Goal: Task Accomplishment & Management: Manage account settings

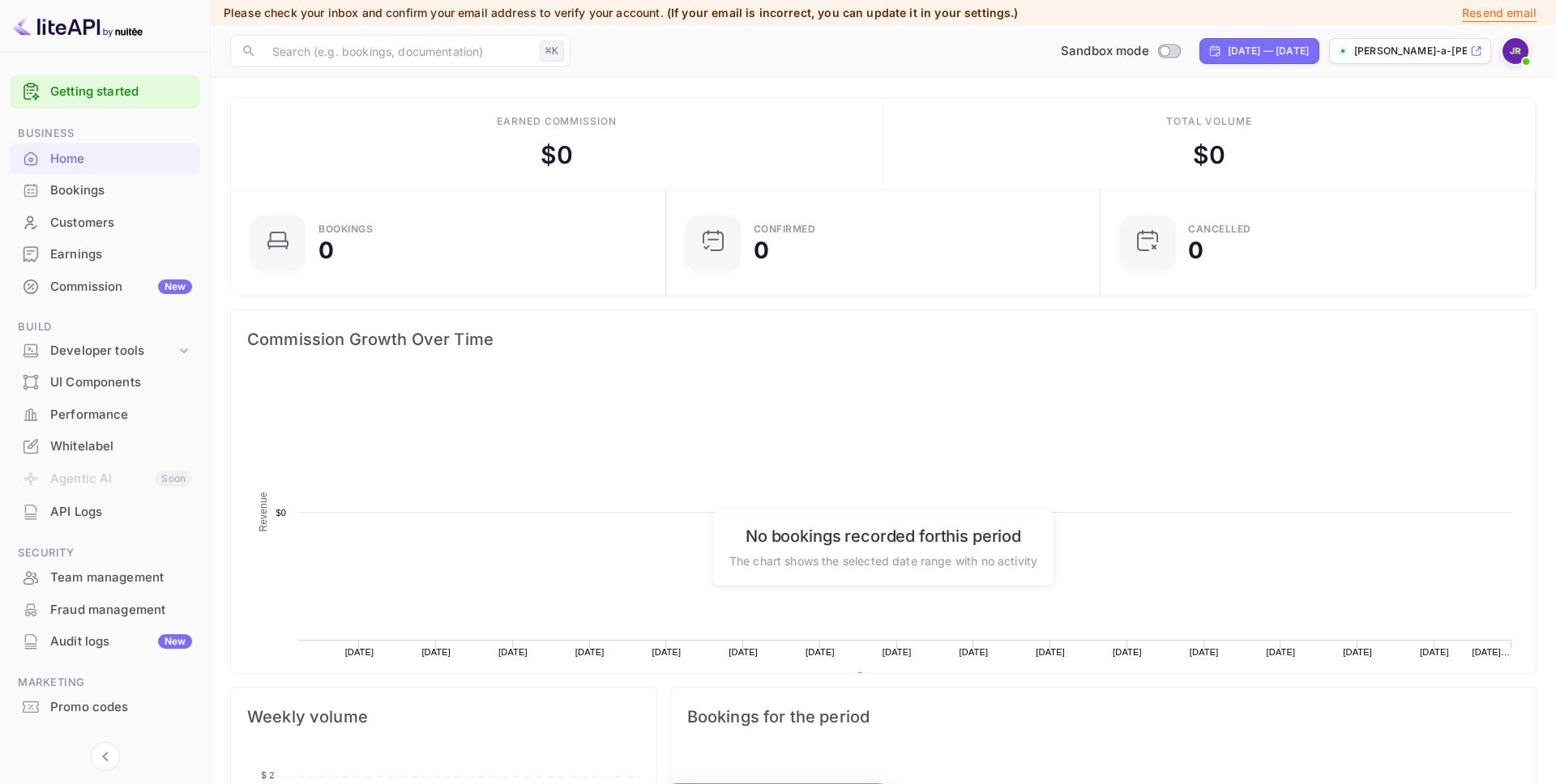
scroll to position [263, 426]
click at [98, 439] on div "Whitelabel" at bounding box center [120, 447] width 142 height 19
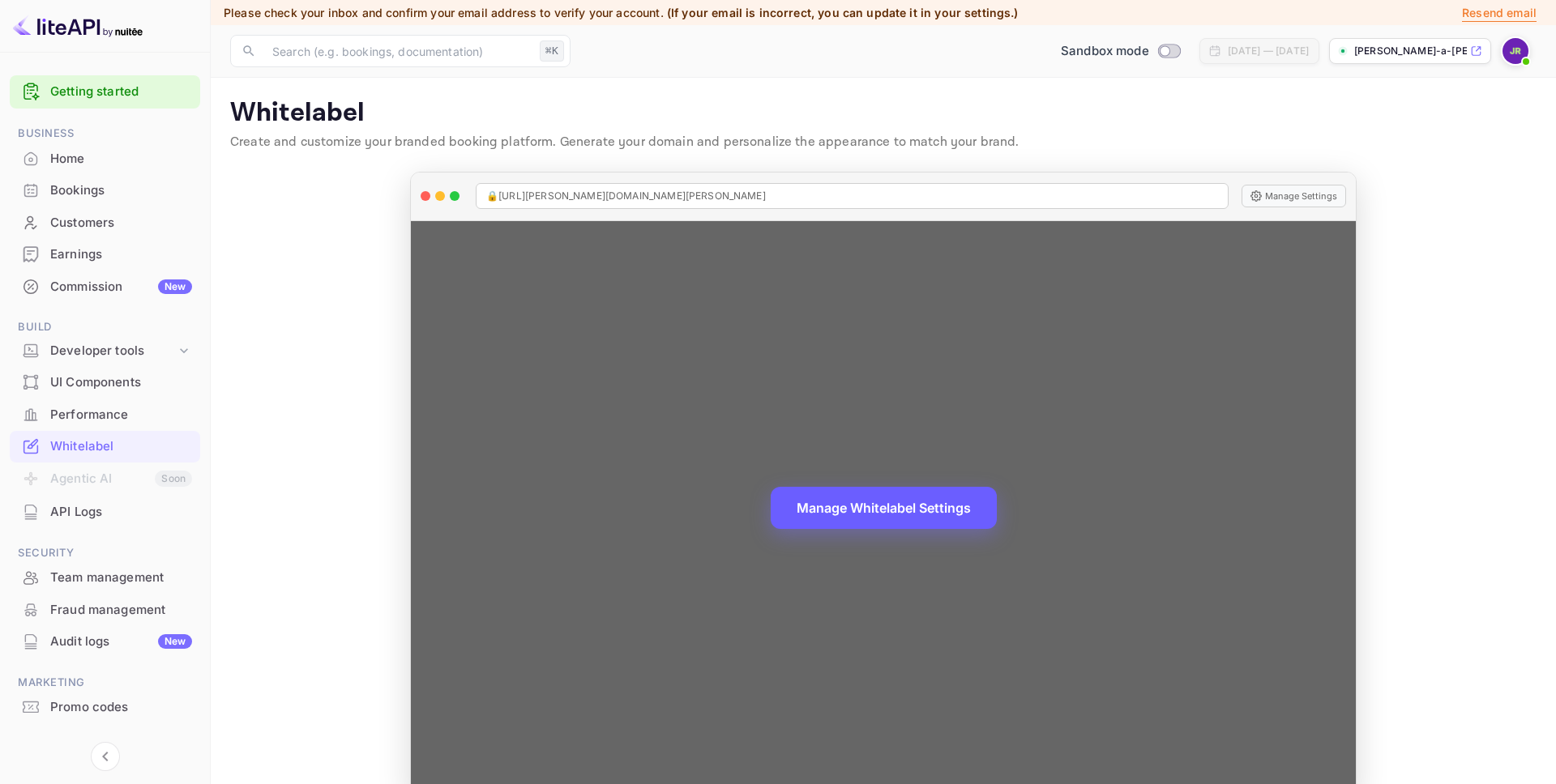
click at [900, 506] on button "Manage Whitelabel Settings" at bounding box center [883, 507] width 226 height 42
click at [894, 506] on button "Manage Whitelabel Settings" at bounding box center [883, 507] width 226 height 42
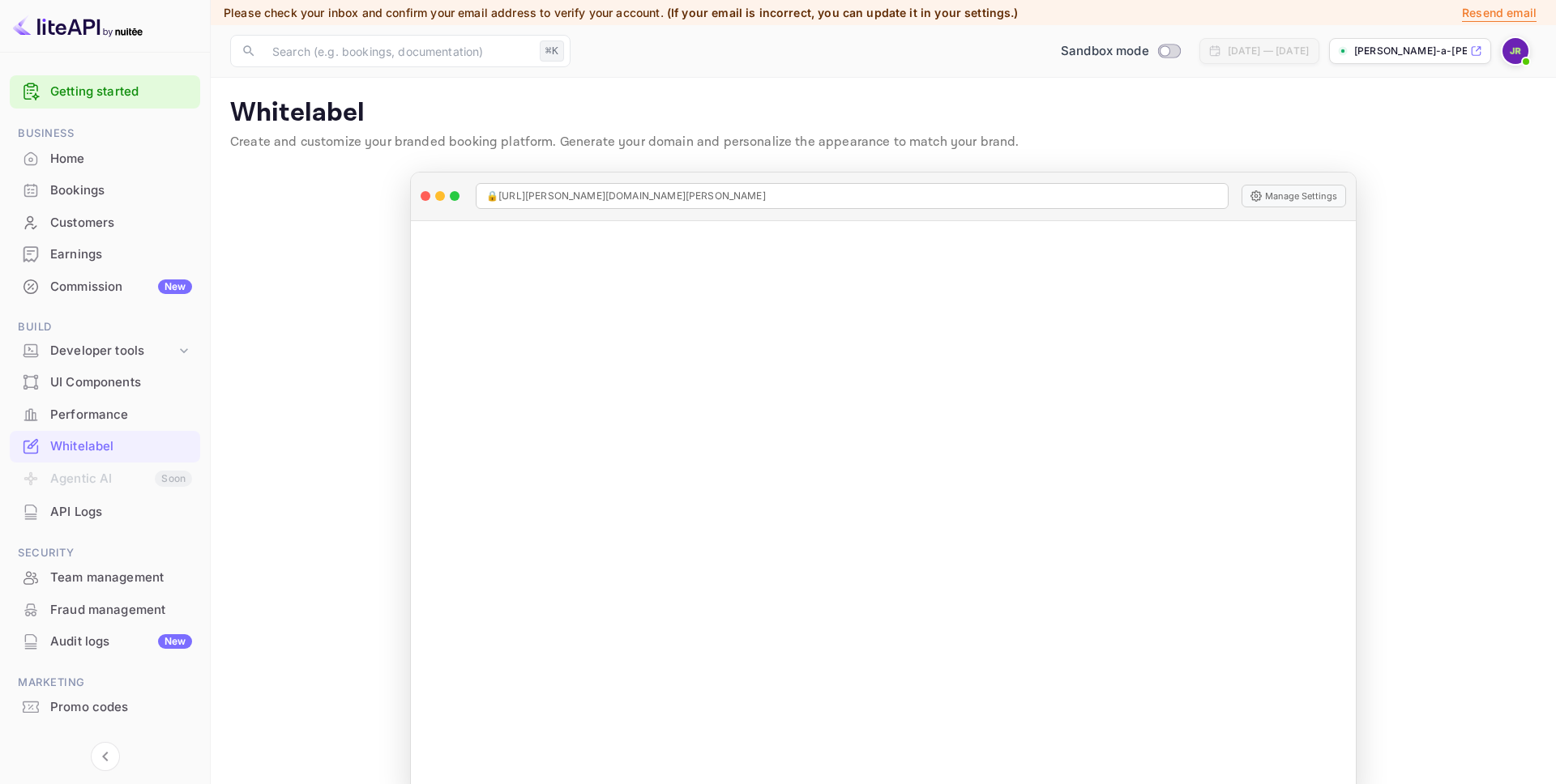
click at [92, 255] on div "Earnings" at bounding box center [120, 254] width 142 height 19
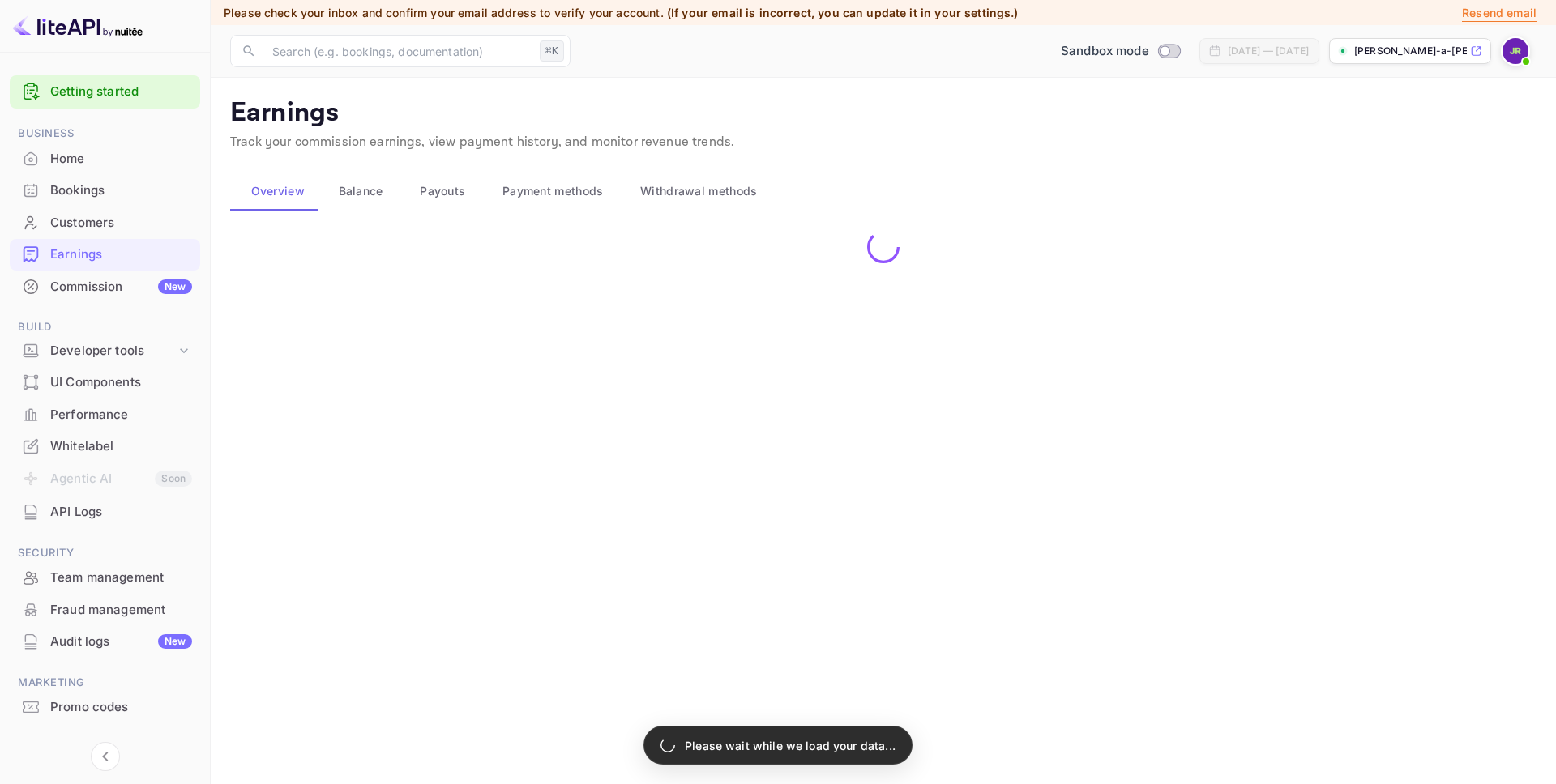
click at [85, 281] on div "Commission New" at bounding box center [120, 287] width 142 height 19
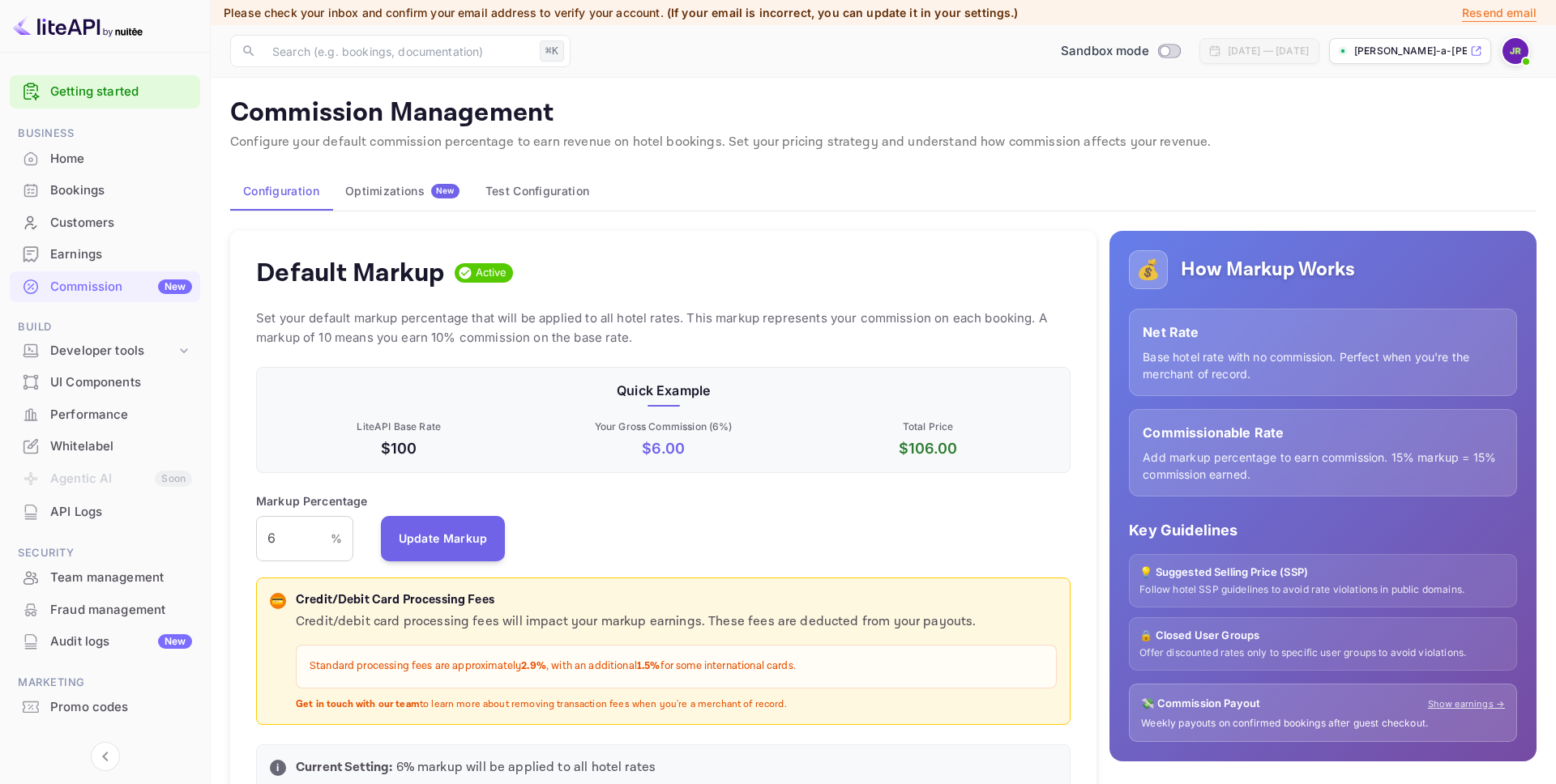
scroll to position [287, 815]
drag, startPoint x: 294, startPoint y: 553, endPoint x: 268, endPoint y: 551, distance: 26.1
click at [267, 552] on input "6" at bounding box center [293, 538] width 75 height 46
click at [266, 547] on input "6" at bounding box center [293, 538] width 75 height 46
type input "10"
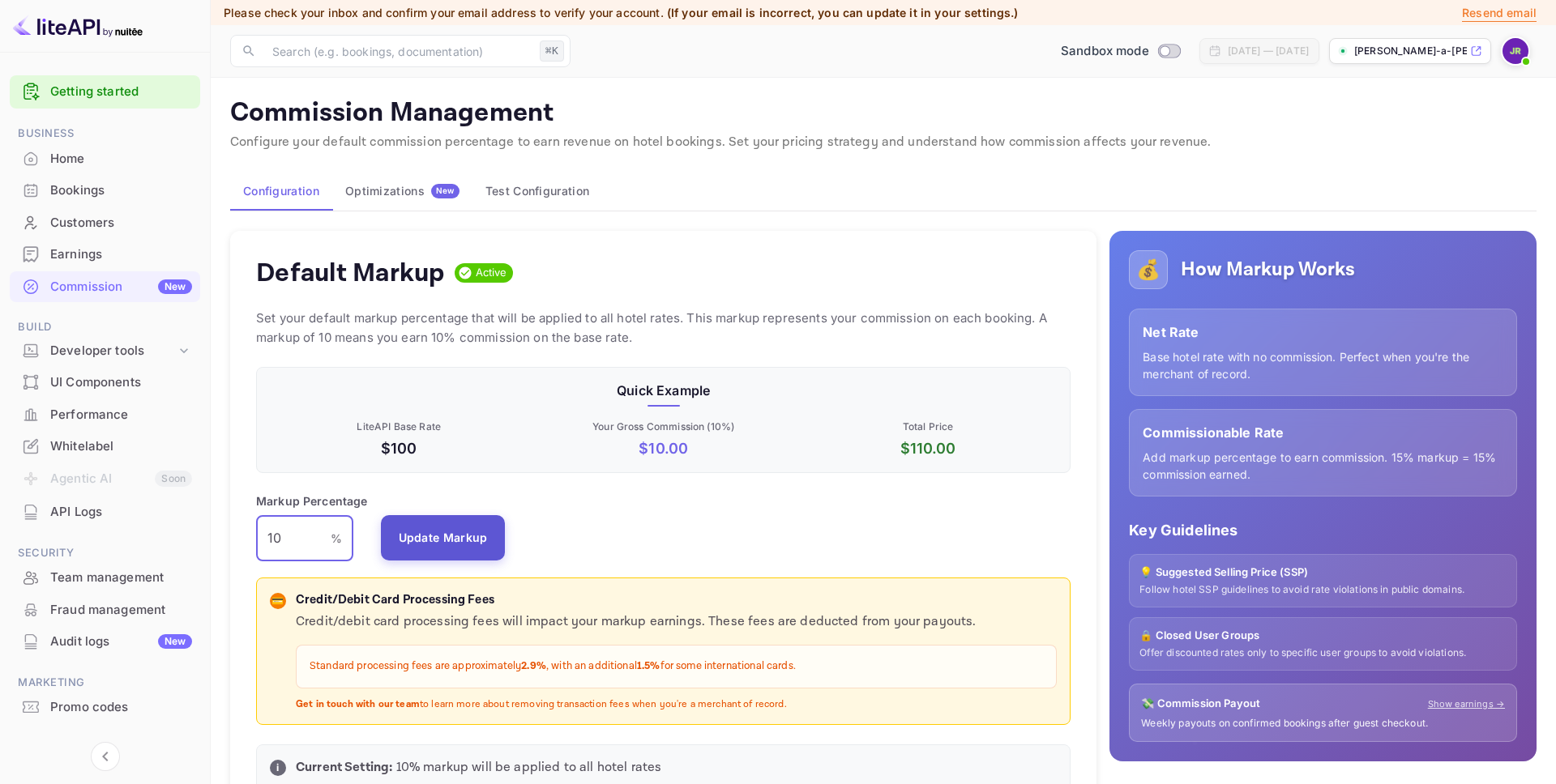
click at [427, 545] on button "Update Markup" at bounding box center [443, 537] width 125 height 46
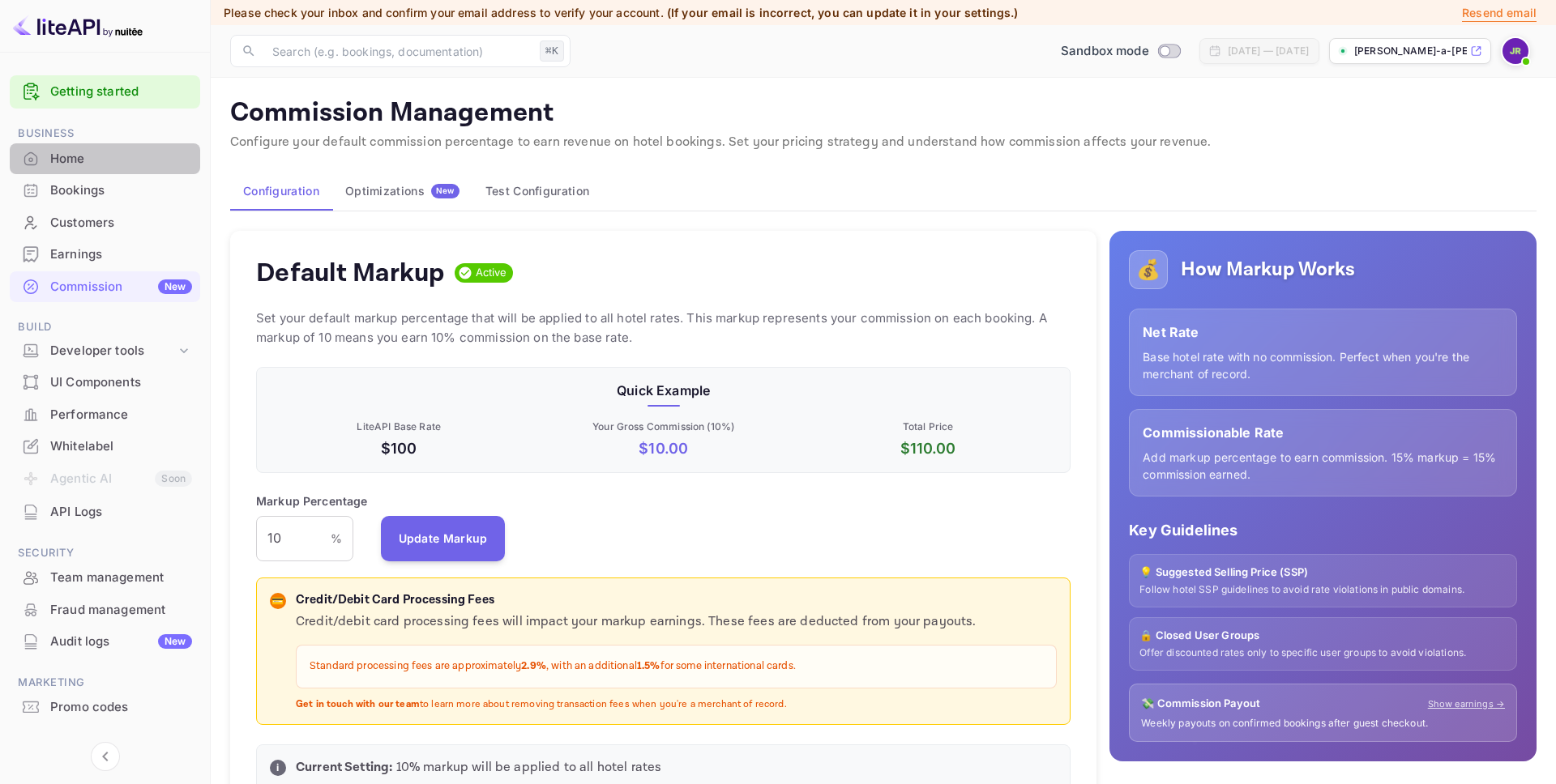
click at [67, 158] on div "Home" at bounding box center [120, 159] width 142 height 19
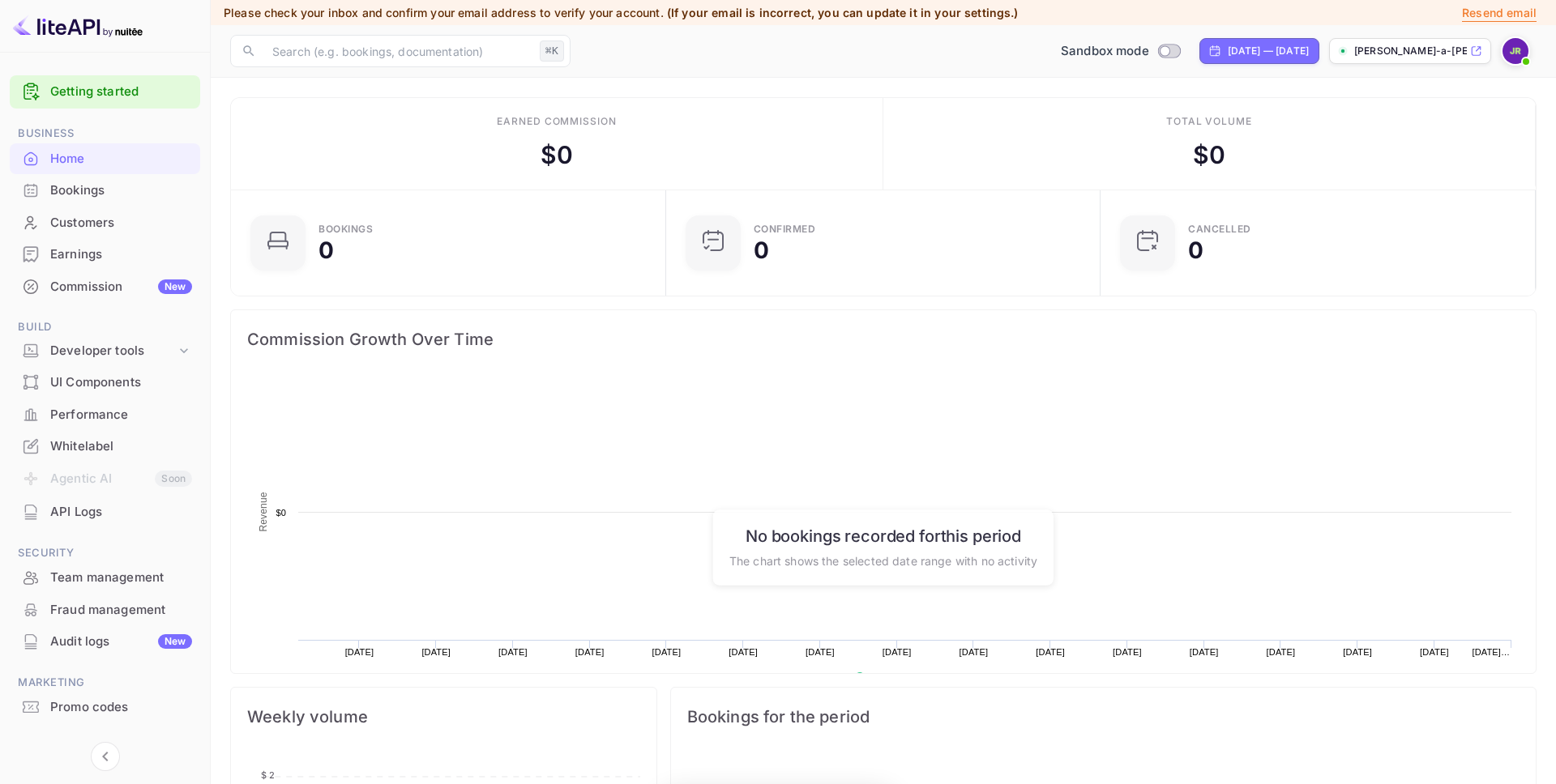
scroll to position [263, 426]
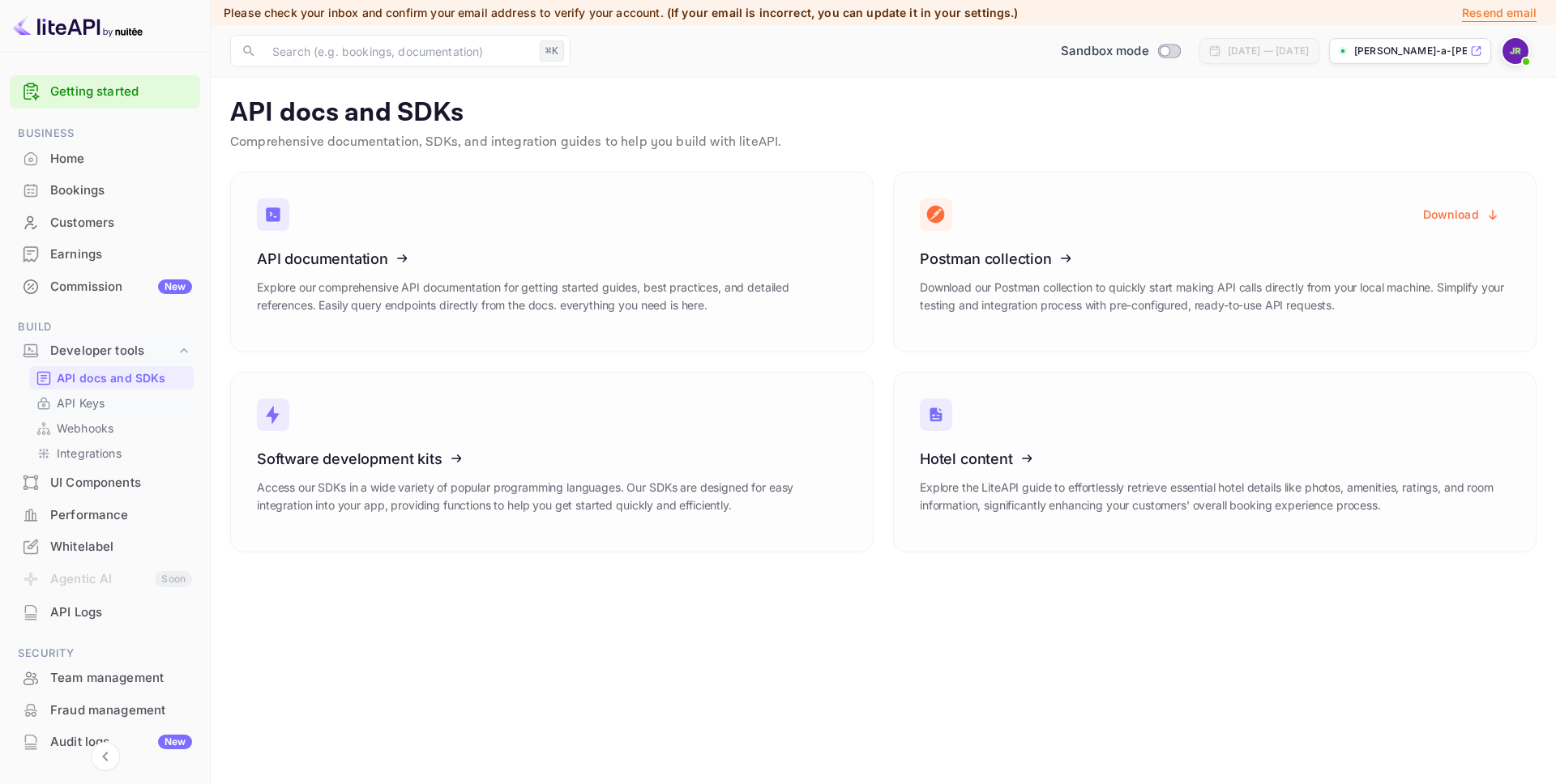
click at [78, 399] on p "API Keys" at bounding box center [81, 403] width 48 height 17
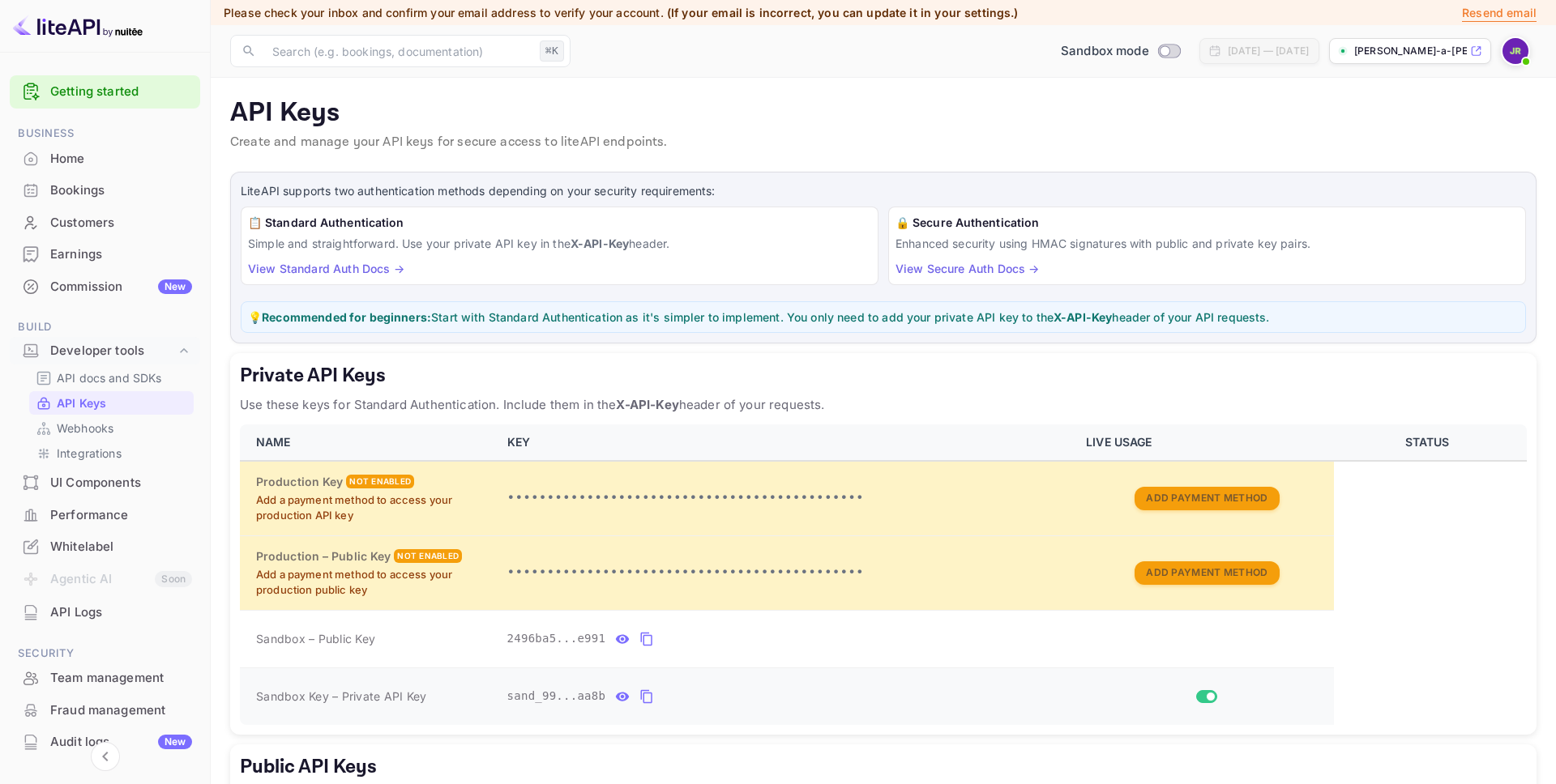
click at [651, 700] on icon "private api keys table" at bounding box center [646, 697] width 11 height 14
drag, startPoint x: 100, startPoint y: 381, endPoint x: 89, endPoint y: 378, distance: 11.4
click at [100, 381] on p "API docs and SDKs" at bounding box center [109, 378] width 105 height 17
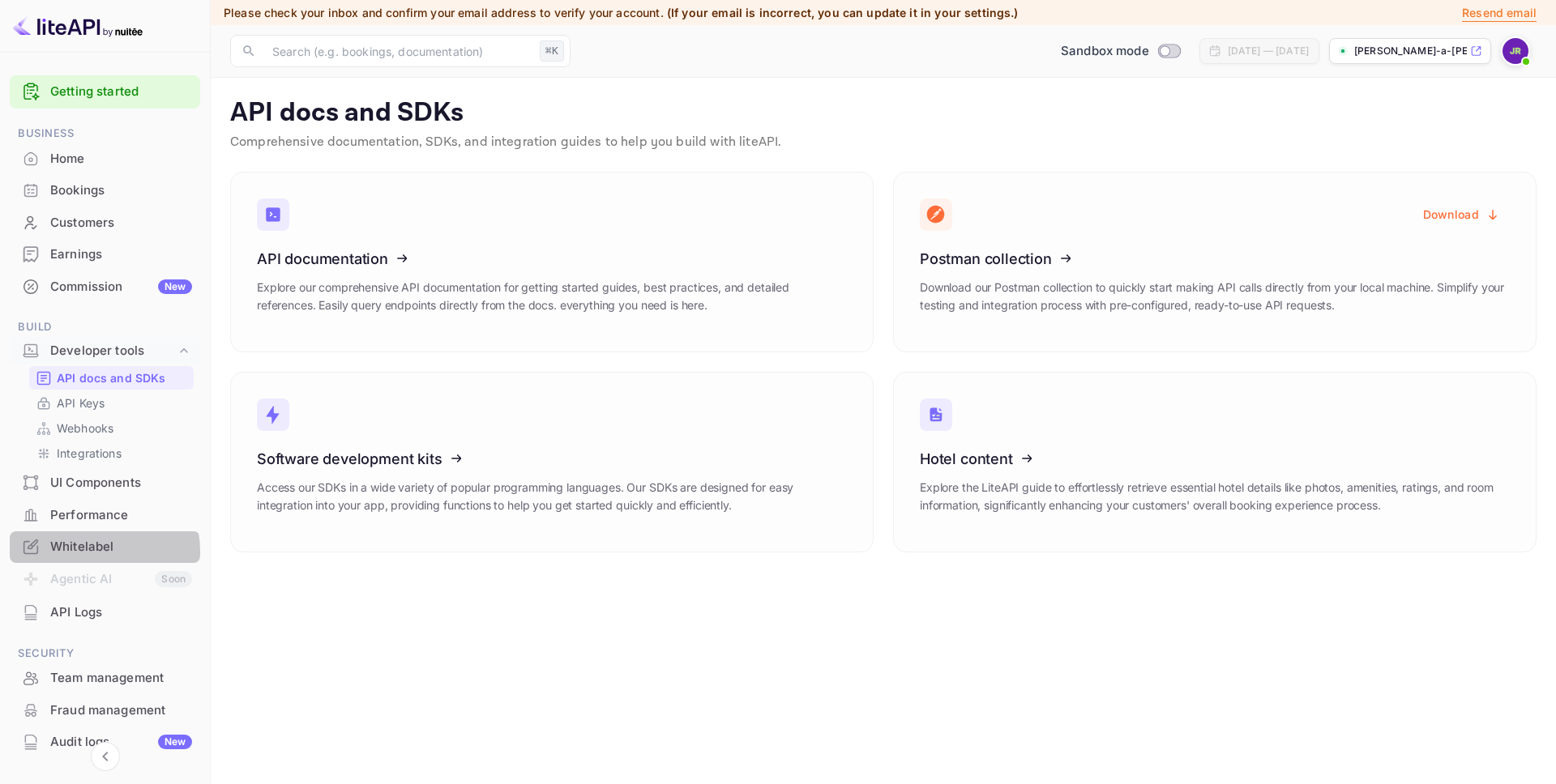
click at [91, 552] on div "Whitelabel" at bounding box center [120, 548] width 142 height 19
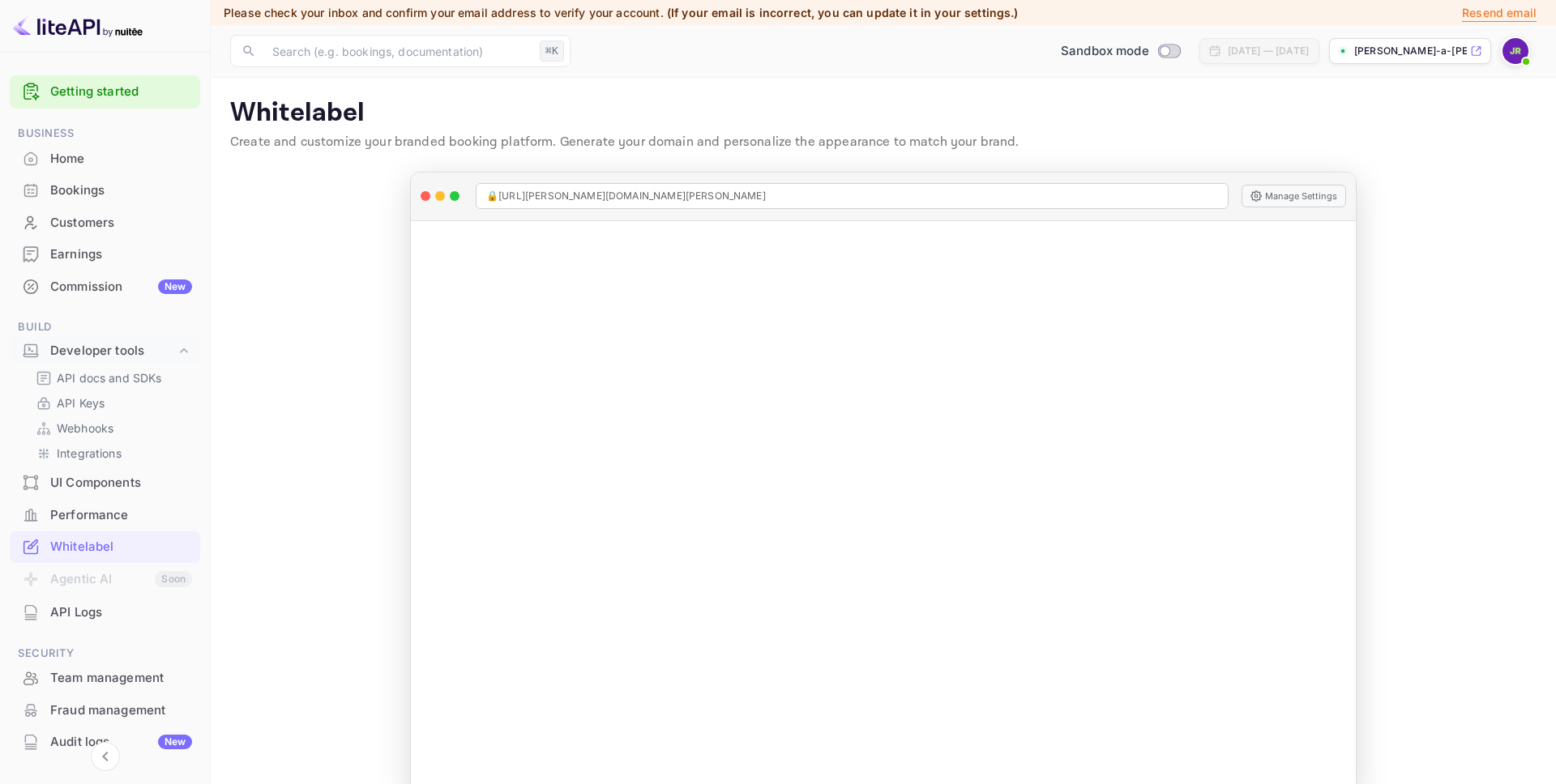
click at [1400, 53] on p "john-a-richards-36luw...." at bounding box center [1410, 51] width 113 height 15
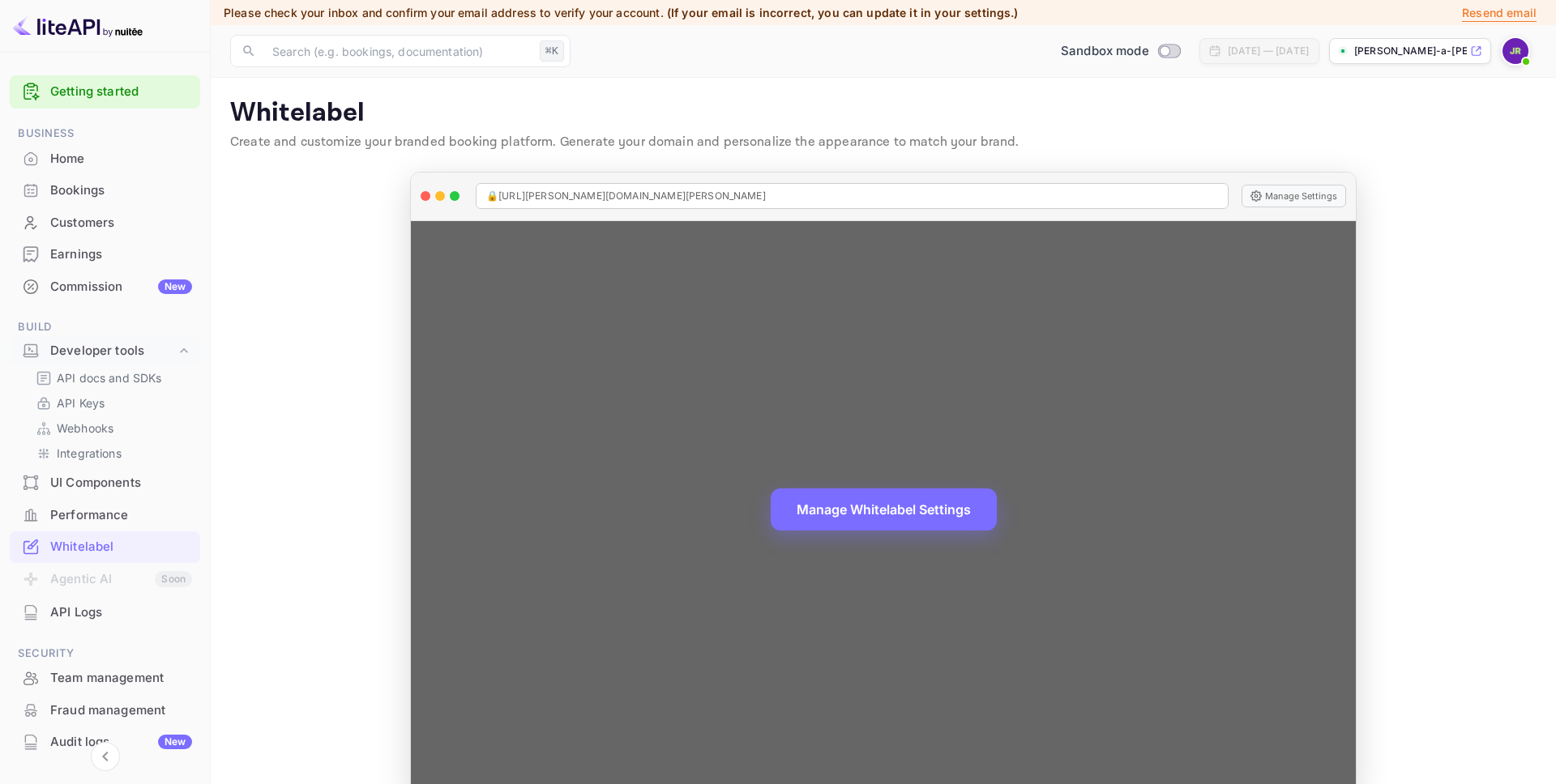
click at [928, 462] on div "Manage Whitelabel Settings" at bounding box center [883, 509] width 944 height 577
click at [893, 526] on button "Manage Whitelabel Settings" at bounding box center [883, 507] width 226 height 42
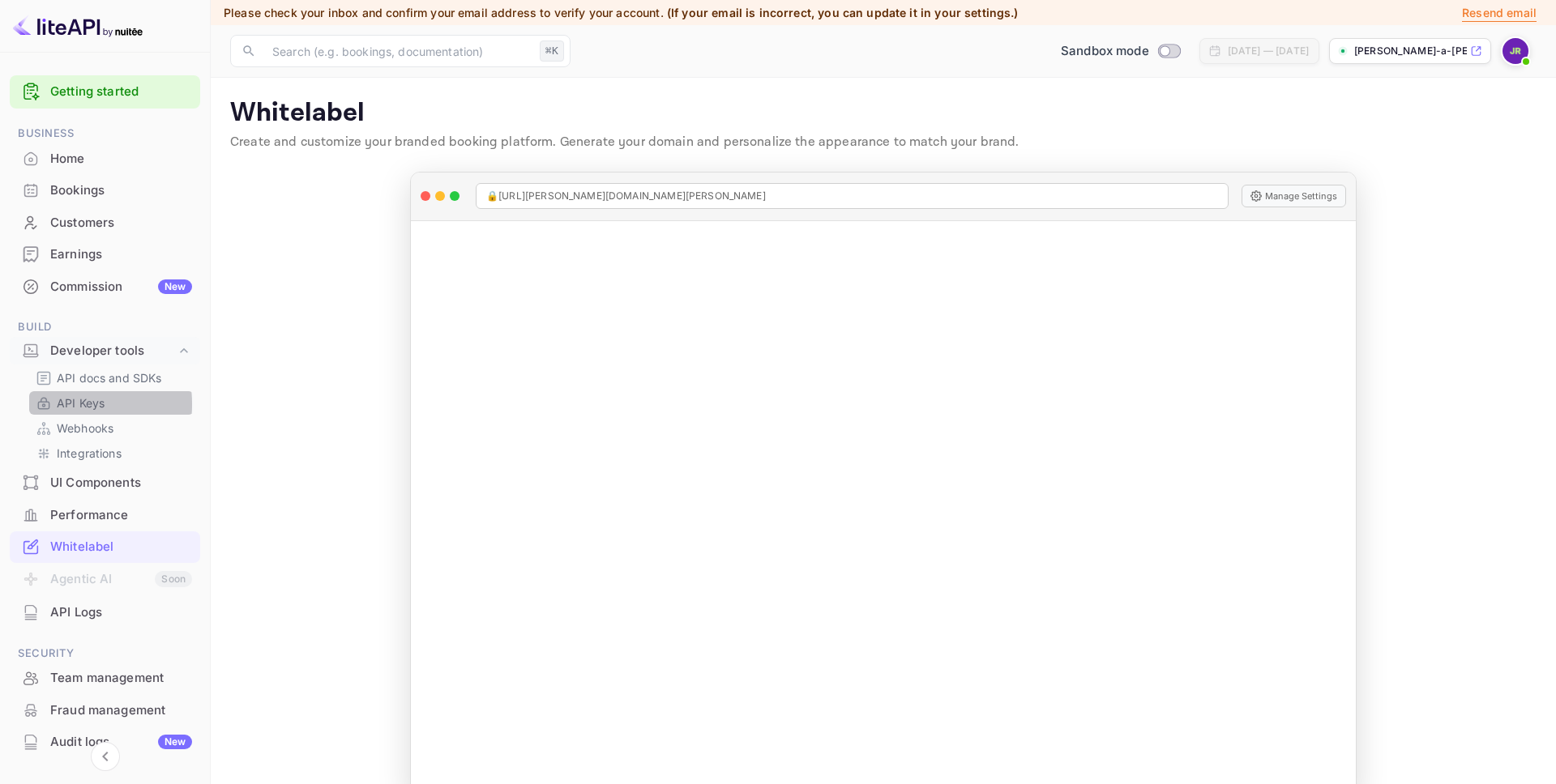
click at [53, 404] on link "API Keys" at bounding box center [111, 403] width 151 height 17
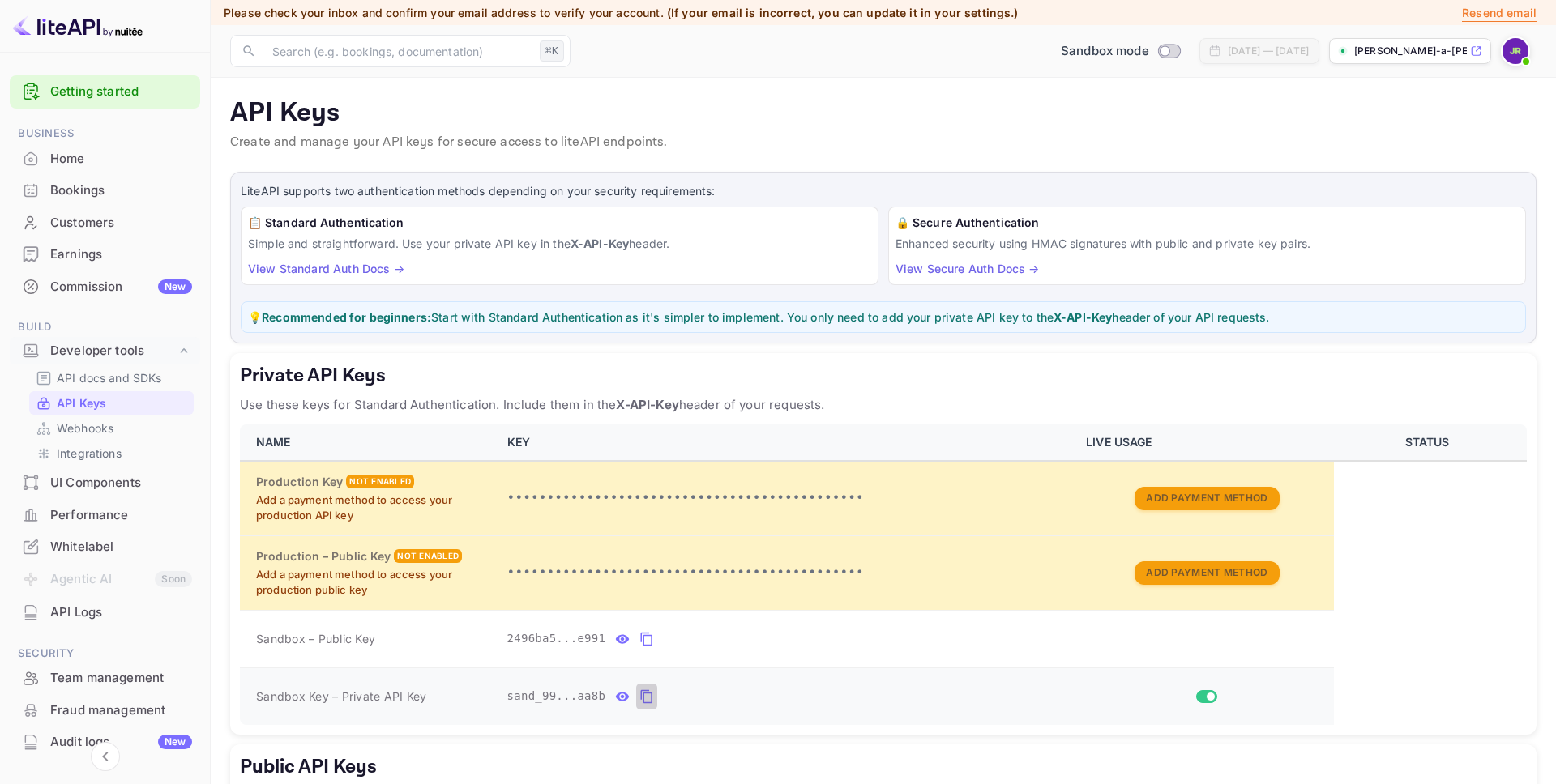
click at [643, 698] on icon "private api keys table" at bounding box center [646, 697] width 11 height 14
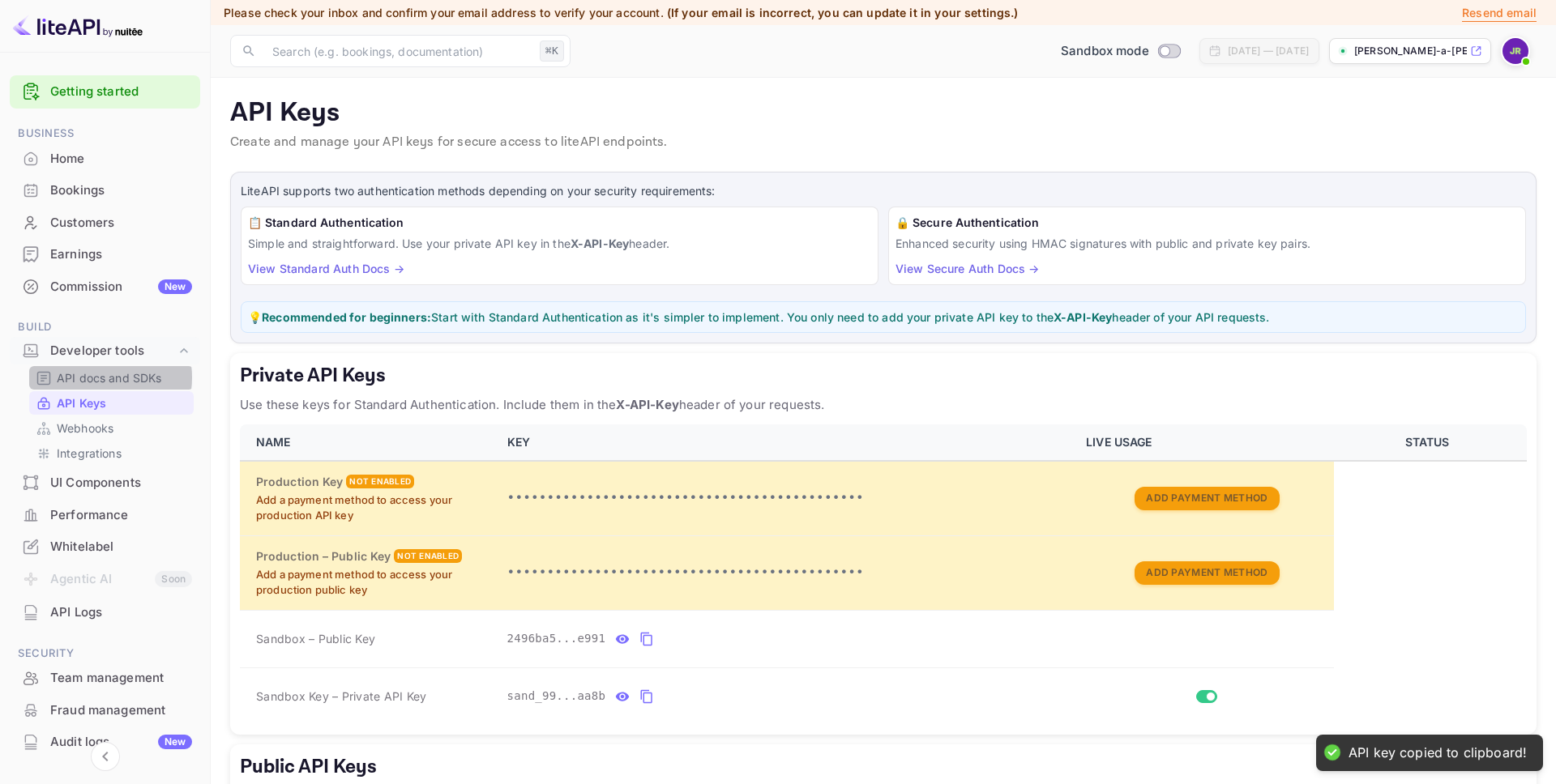
drag, startPoint x: 97, startPoint y: 377, endPoint x: 108, endPoint y: 381, distance: 11.7
click at [97, 377] on p "API docs and SDKs" at bounding box center [109, 378] width 105 height 17
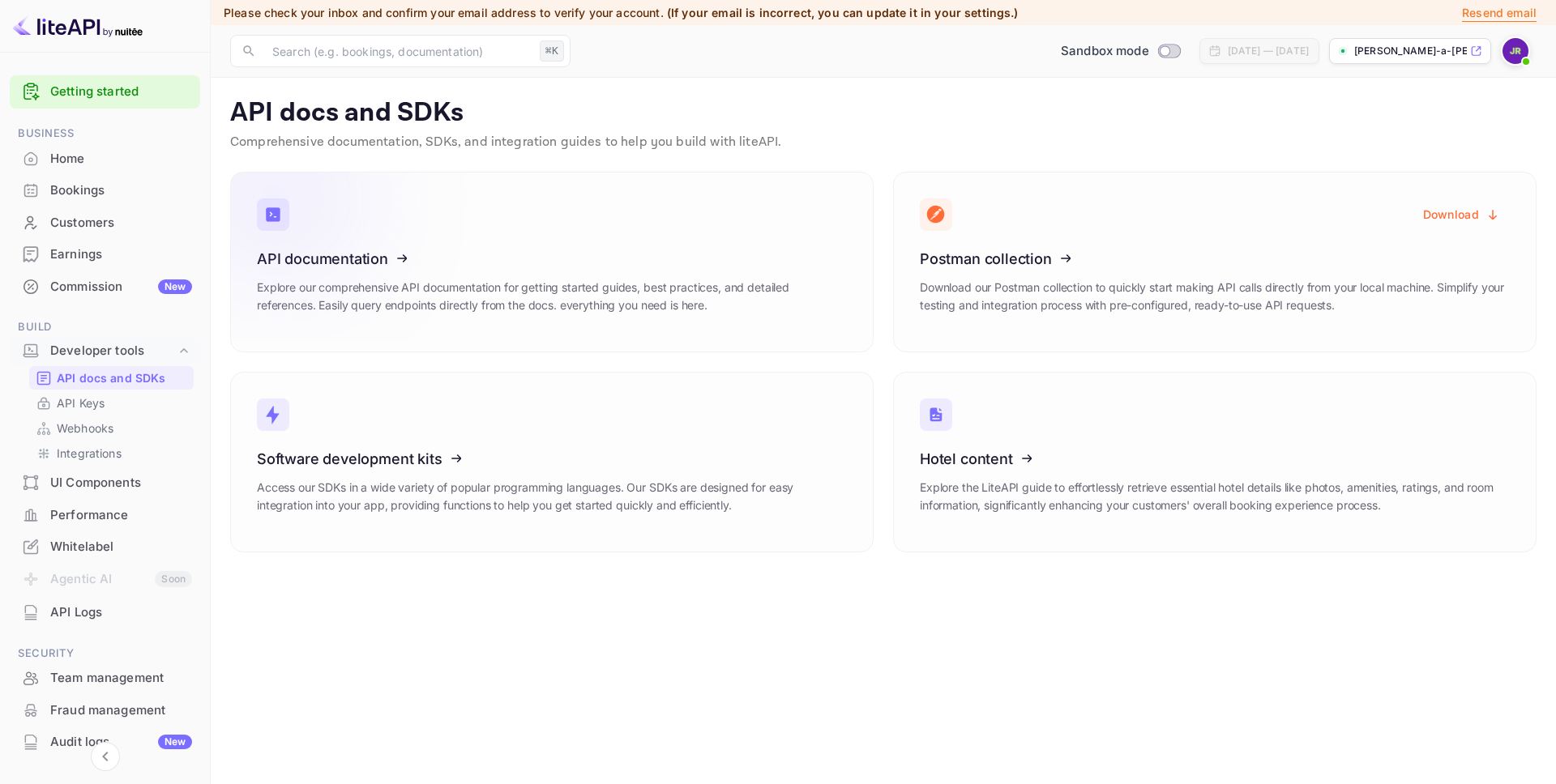
click at [425, 259] on icon at bounding box center [356, 256] width 252 height 167
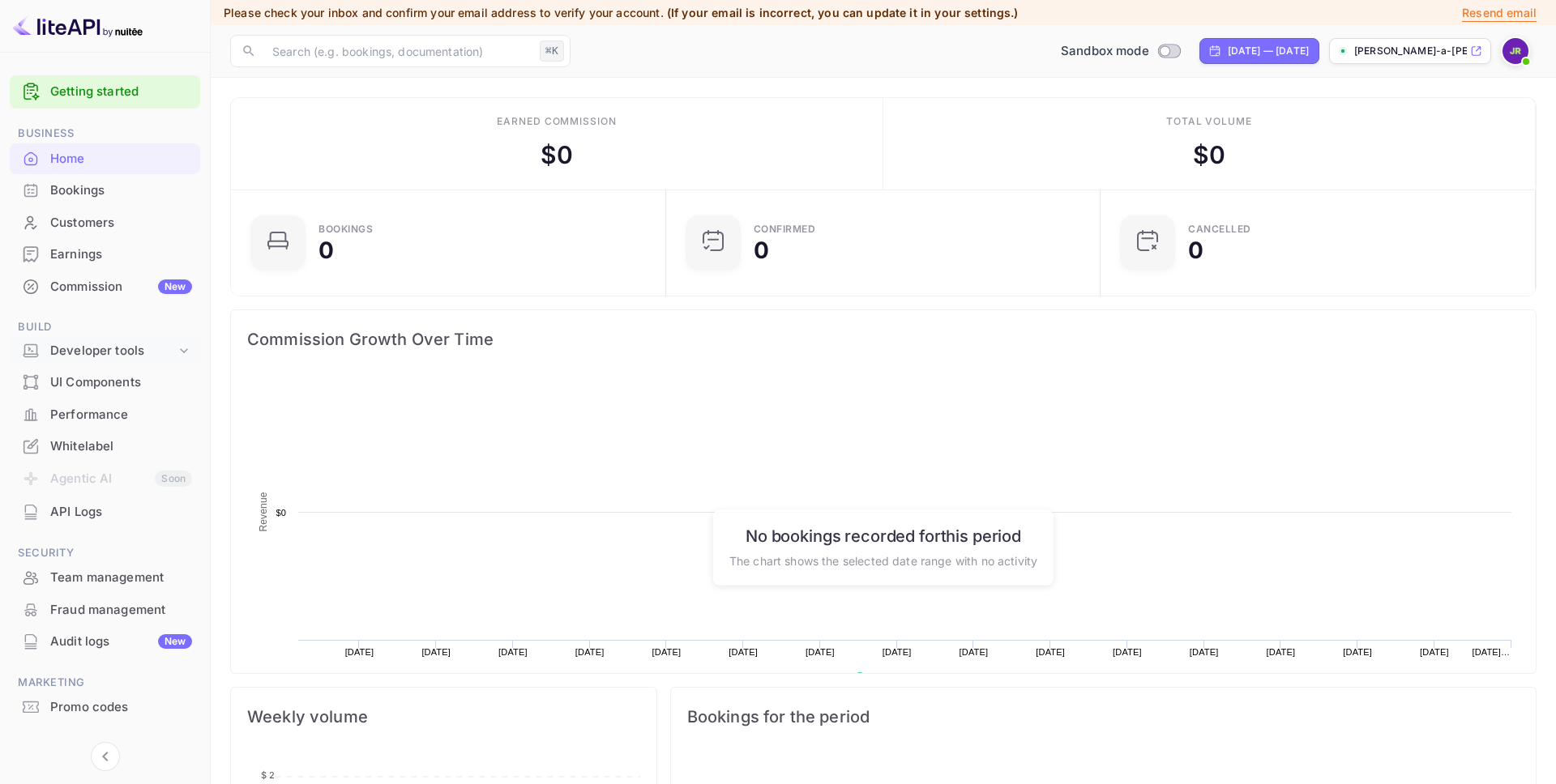
scroll to position [263, 426]
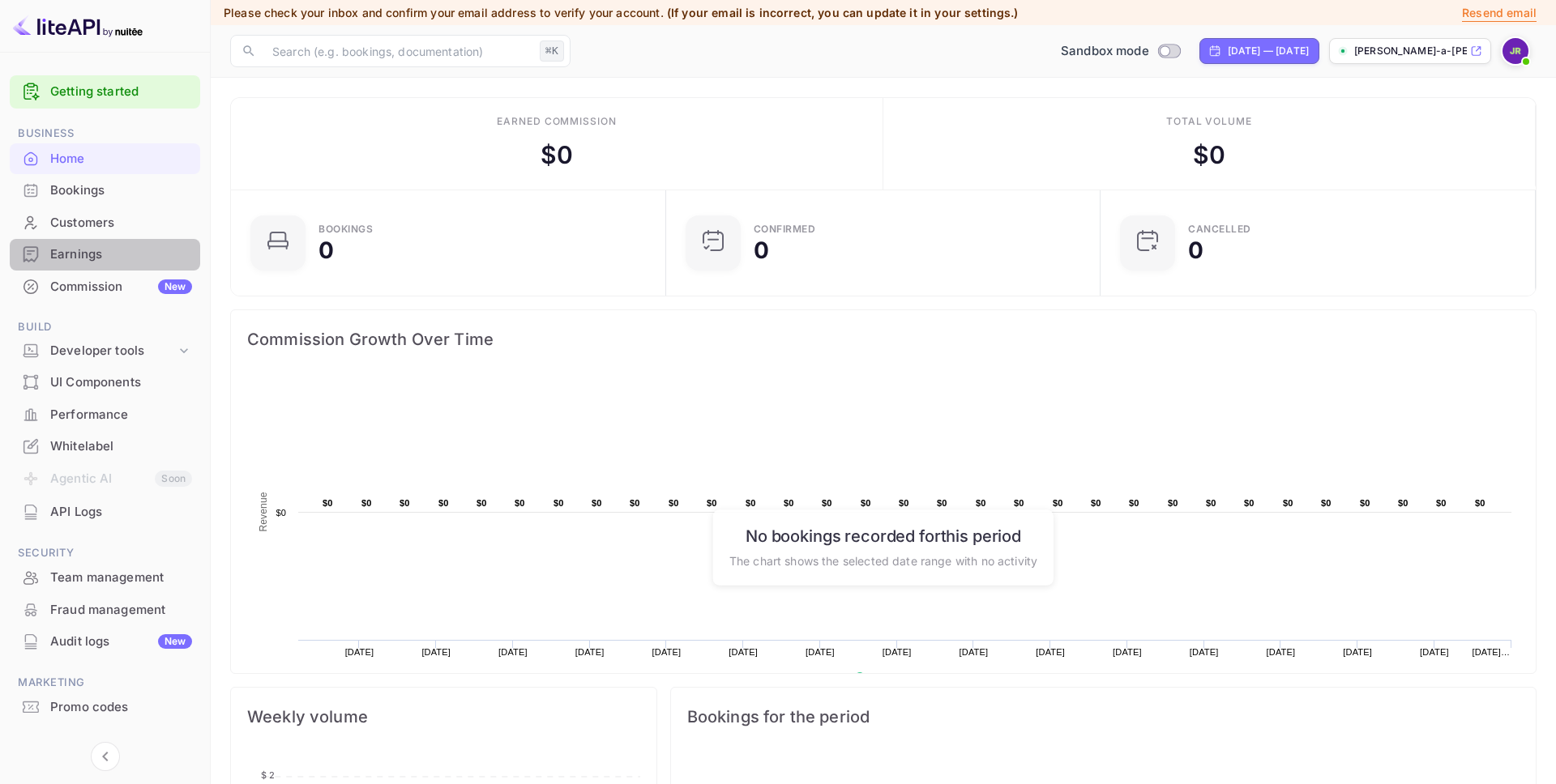
click at [79, 257] on div "Earnings" at bounding box center [120, 254] width 142 height 19
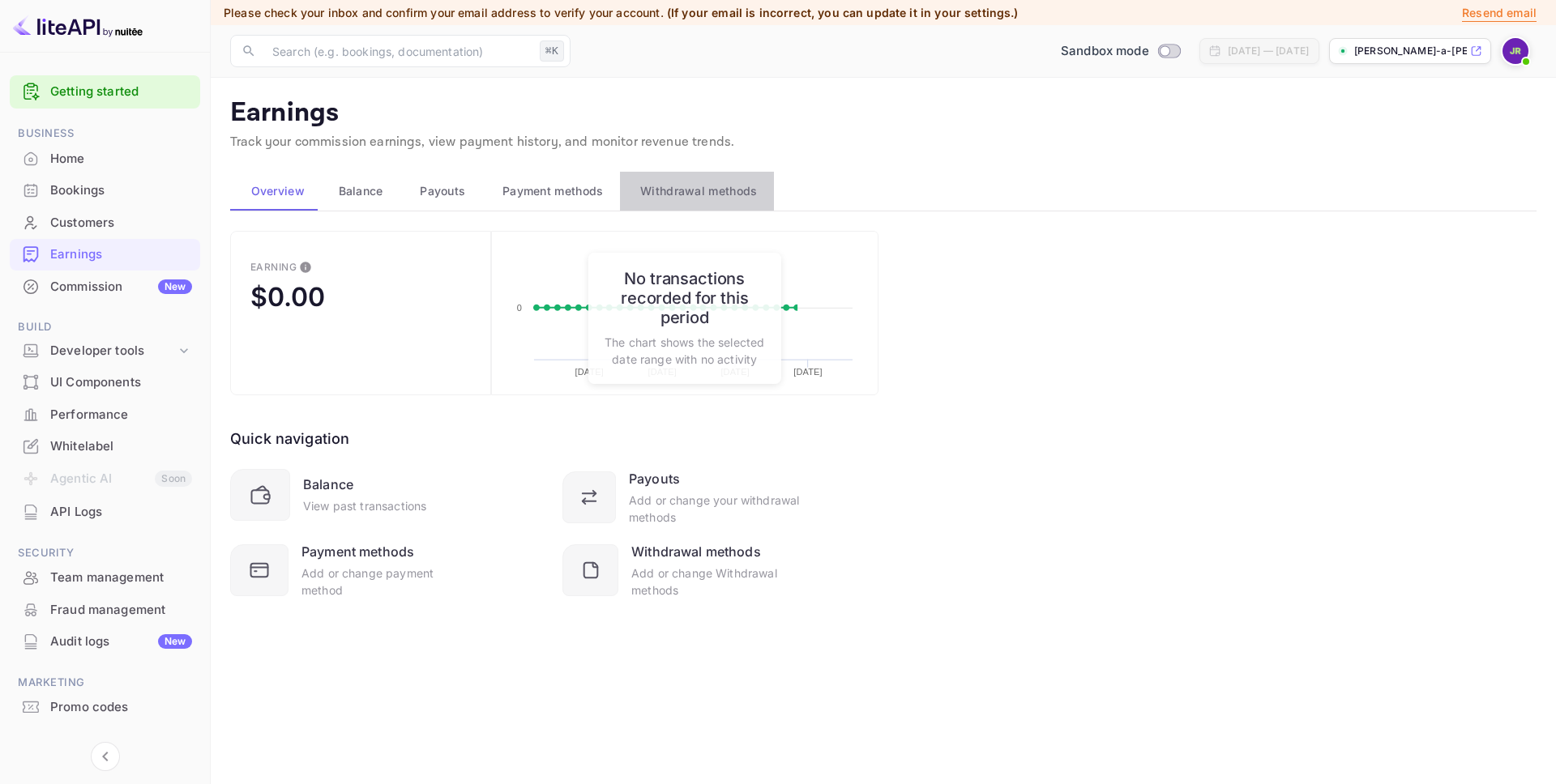
click at [718, 189] on span "Withdrawal methods" at bounding box center [698, 191] width 117 height 20
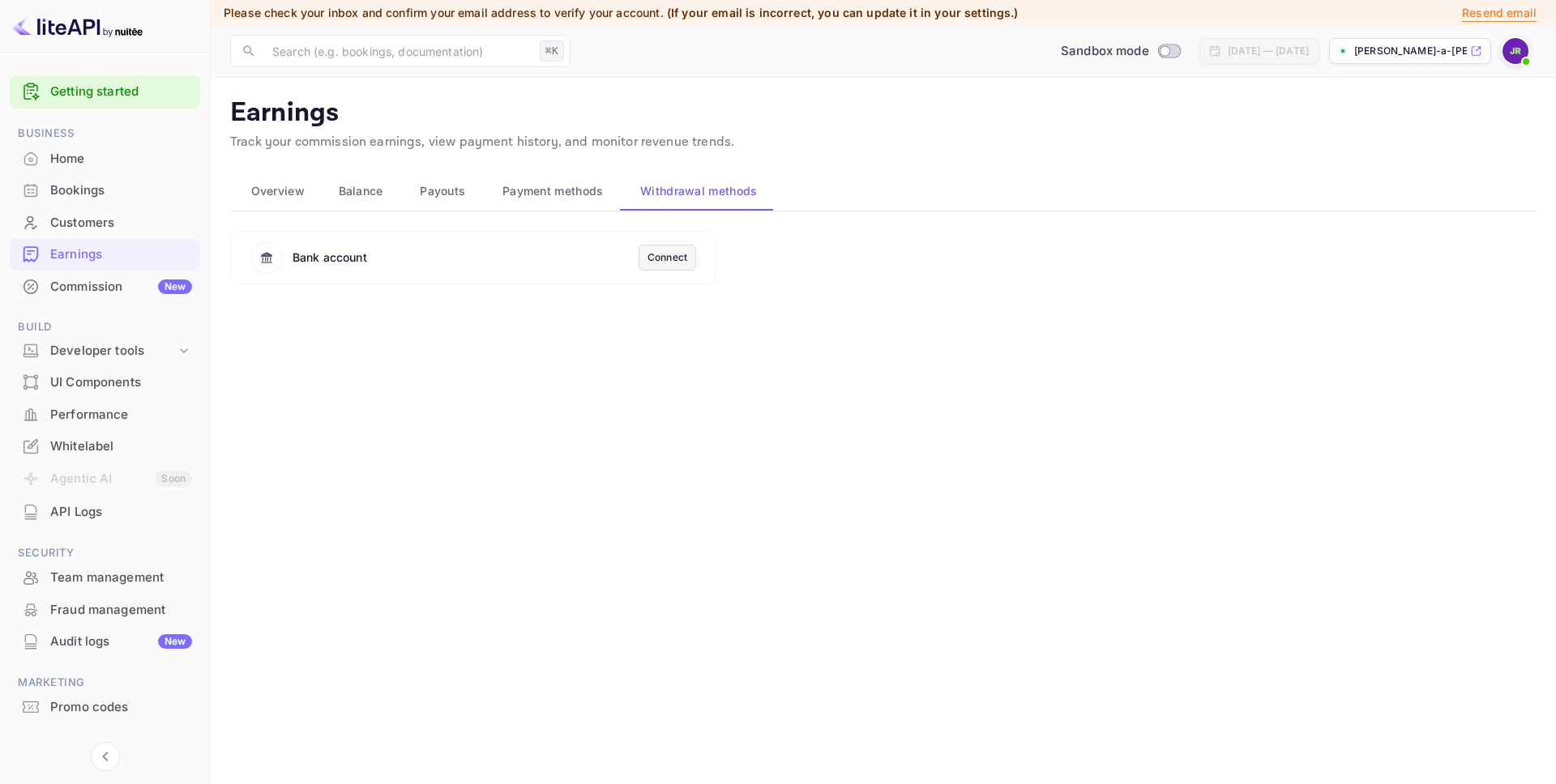
click at [664, 254] on div "Connect" at bounding box center [667, 257] width 40 height 15
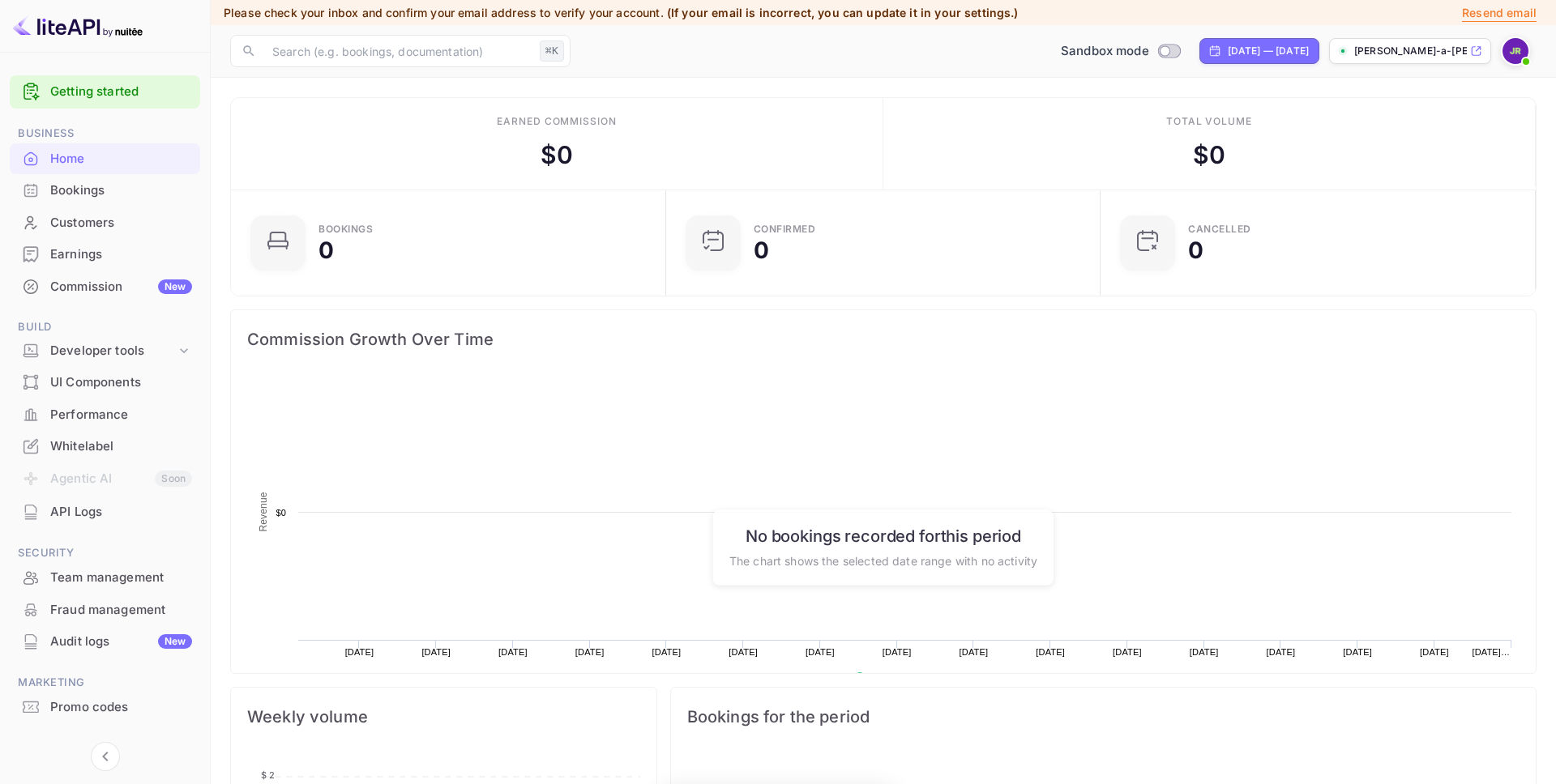
scroll to position [263, 426]
click at [105, 440] on div "Whitelabel" at bounding box center [120, 447] width 142 height 19
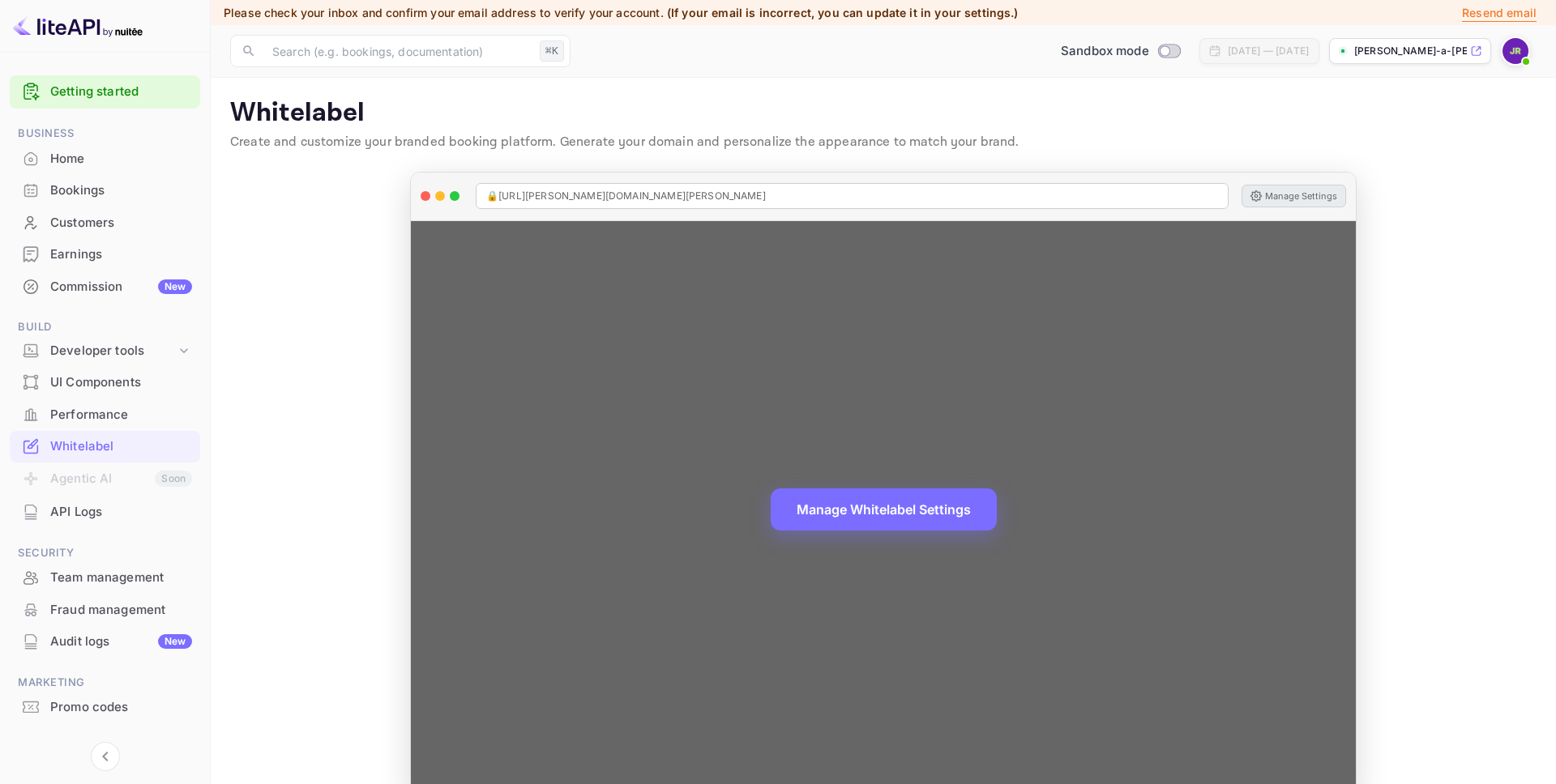
click at [1287, 199] on button "Manage Settings" at bounding box center [1294, 196] width 105 height 22
